Goal: Information Seeking & Learning: Find specific page/section

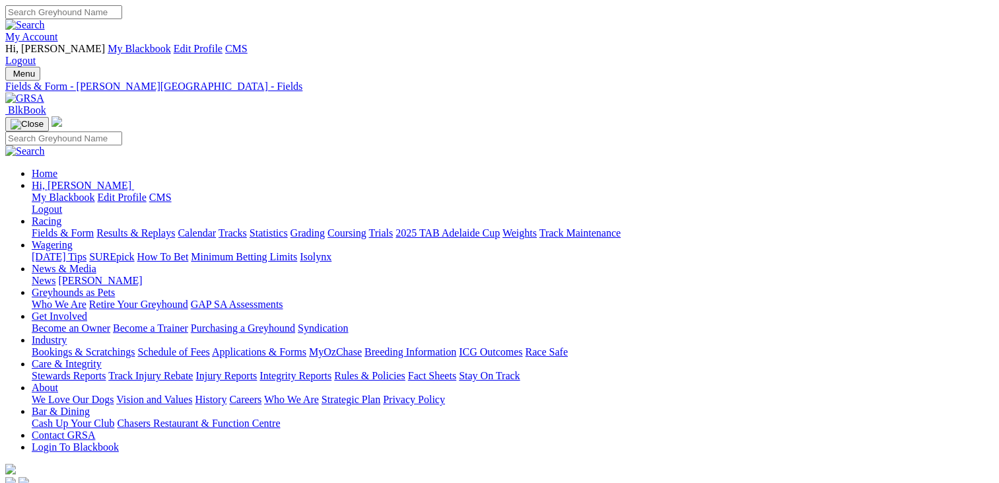
click at [44, 92] on img at bounding box center [24, 98] width 39 height 12
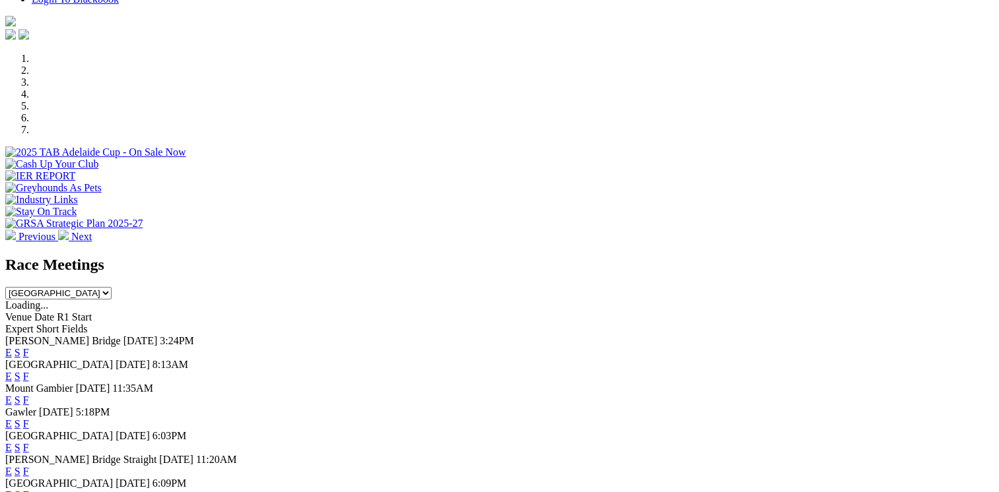
scroll to position [424, 0]
click at [29, 465] on link "F" at bounding box center [26, 470] width 6 height 11
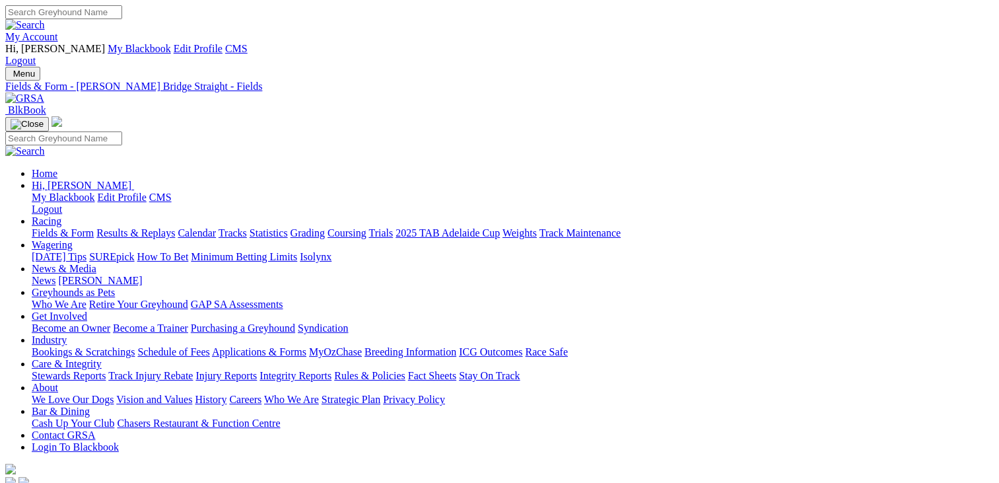
click at [44, 92] on img at bounding box center [24, 98] width 39 height 12
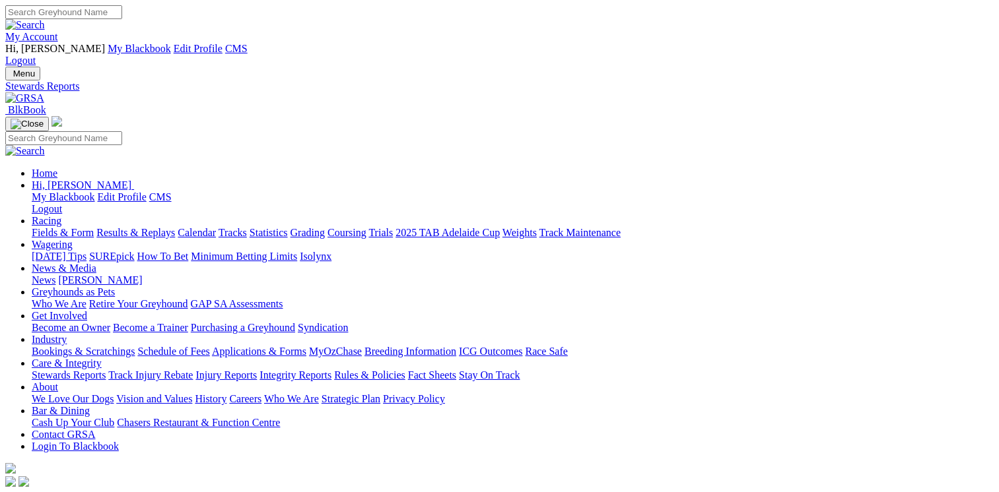
scroll to position [32, 0]
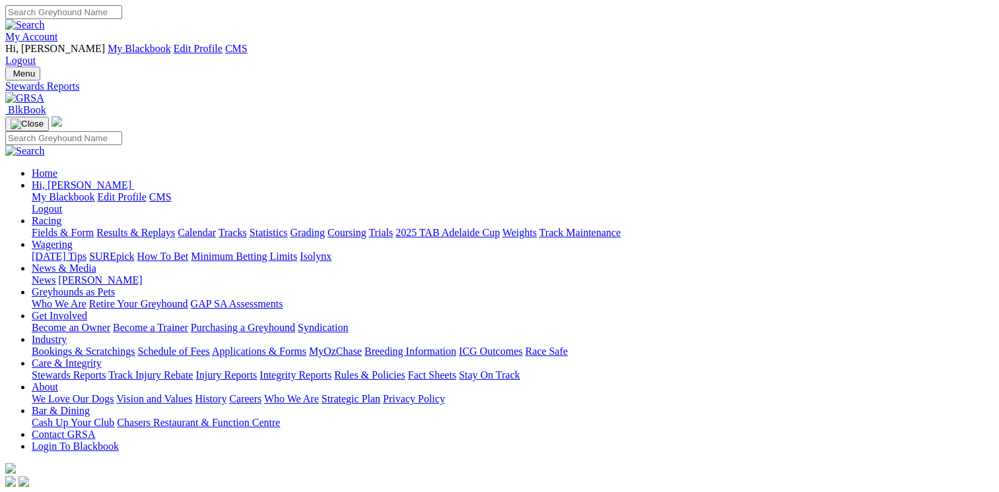
scroll to position [32, 0]
